Goal: Use online tool/utility: Utilize a website feature to perform a specific function

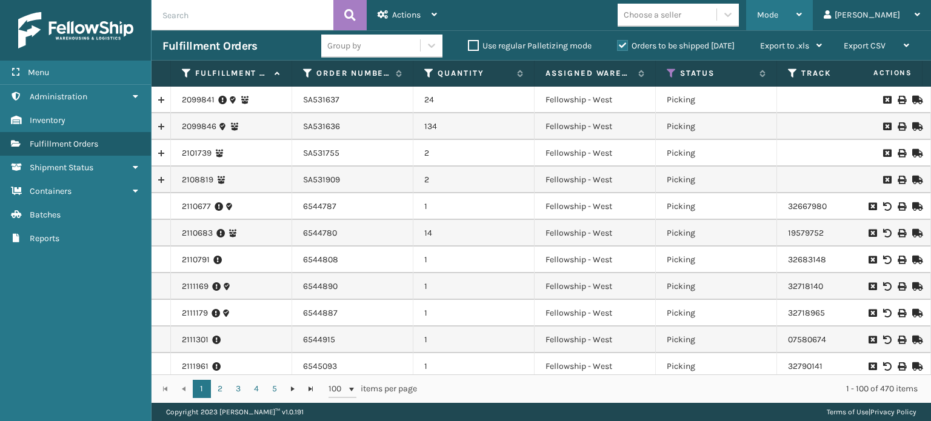
click at [801, 19] on div "Mode" at bounding box center [779, 15] width 45 height 30
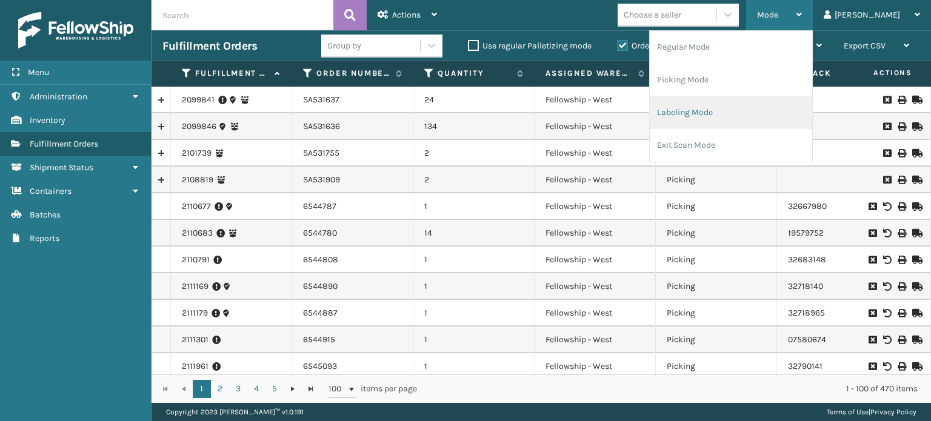
click at [736, 107] on li "Labeling Mode" at bounding box center [730, 112] width 162 height 33
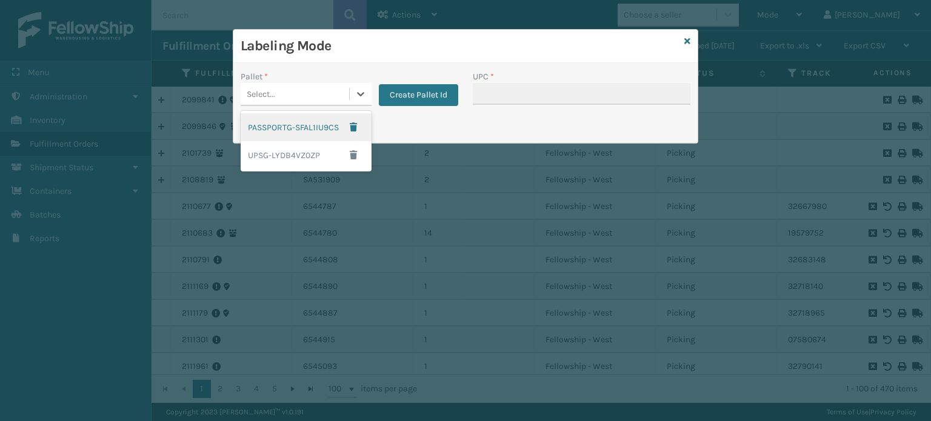
click at [313, 93] on div "Select..." at bounding box center [295, 94] width 108 height 20
click at [291, 157] on div "UPSG-LYDB4VZ0ZP" at bounding box center [306, 155] width 131 height 28
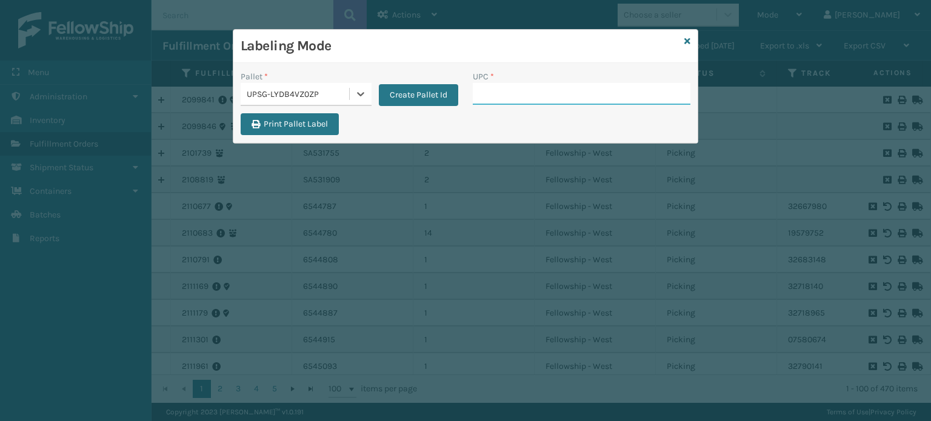
click at [511, 84] on input "UPC *" at bounding box center [581, 94] width 217 height 22
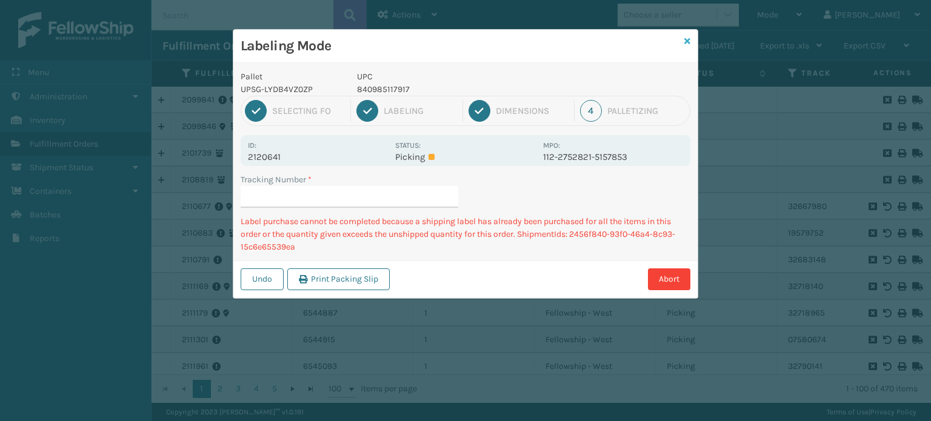
click at [688, 37] on icon at bounding box center [687, 41] width 6 height 8
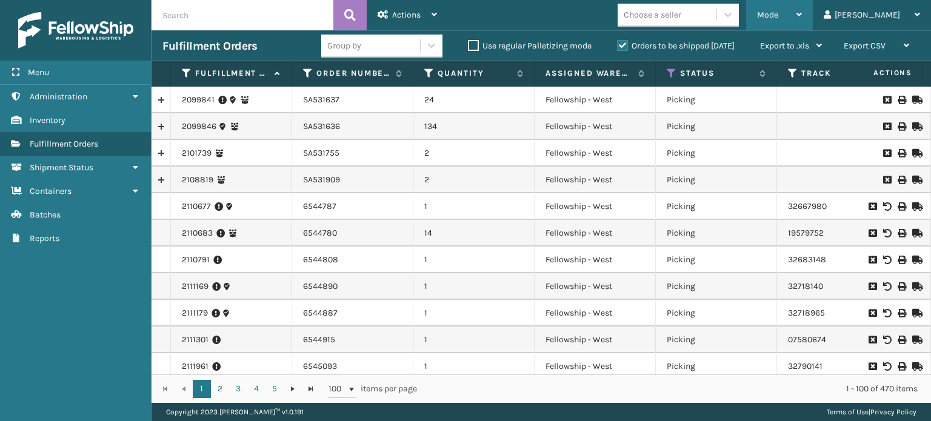
click at [801, 21] on div "Mode" at bounding box center [779, 15] width 45 height 30
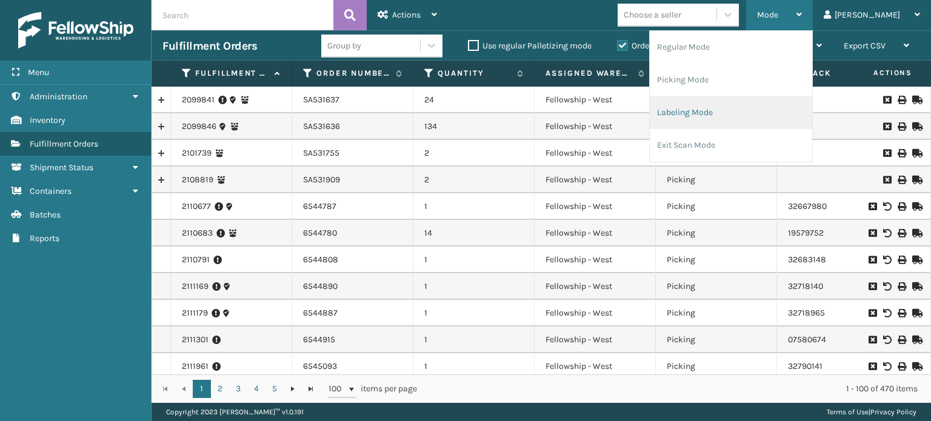
click at [715, 113] on li "Labeling Mode" at bounding box center [730, 112] width 162 height 33
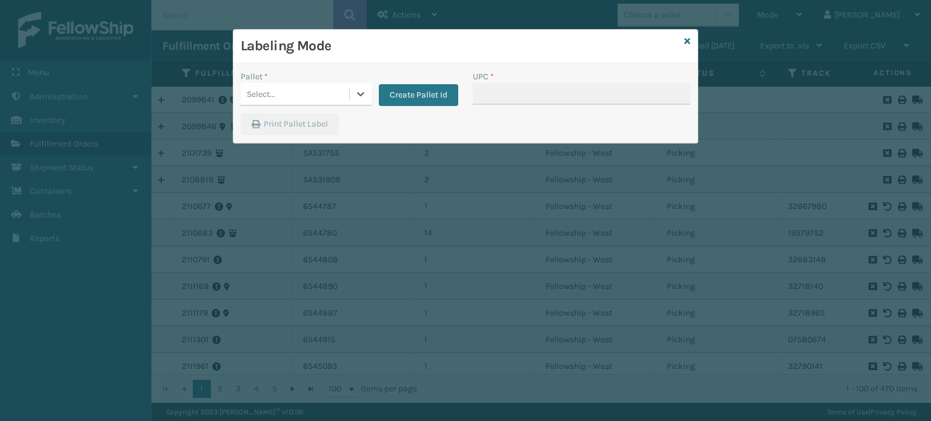
click at [304, 91] on div "Select..." at bounding box center [295, 94] width 108 height 20
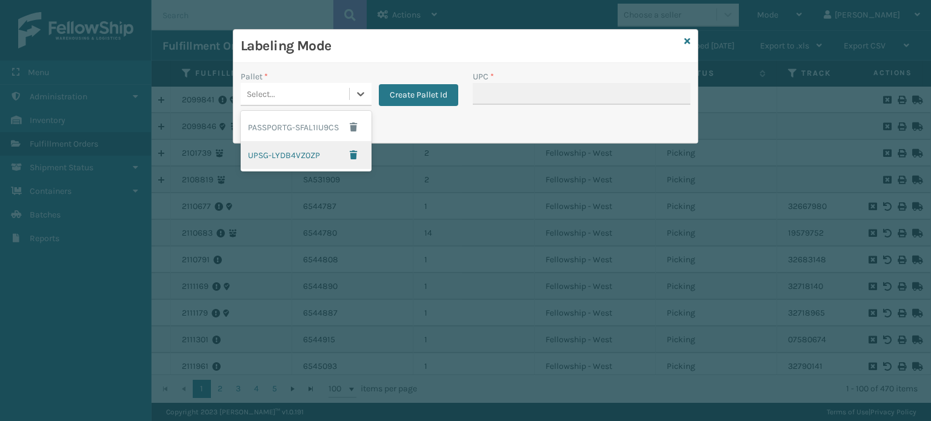
click at [277, 155] on div "UPSG-LYDB4VZ0ZP" at bounding box center [306, 155] width 131 height 28
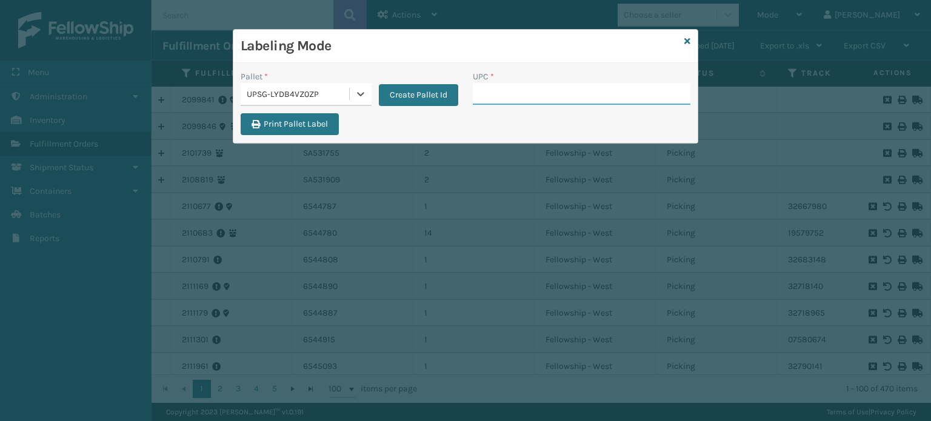
click at [506, 96] on input "UPC *" at bounding box center [581, 94] width 217 height 22
